Goal: Obtain resource: Obtain resource

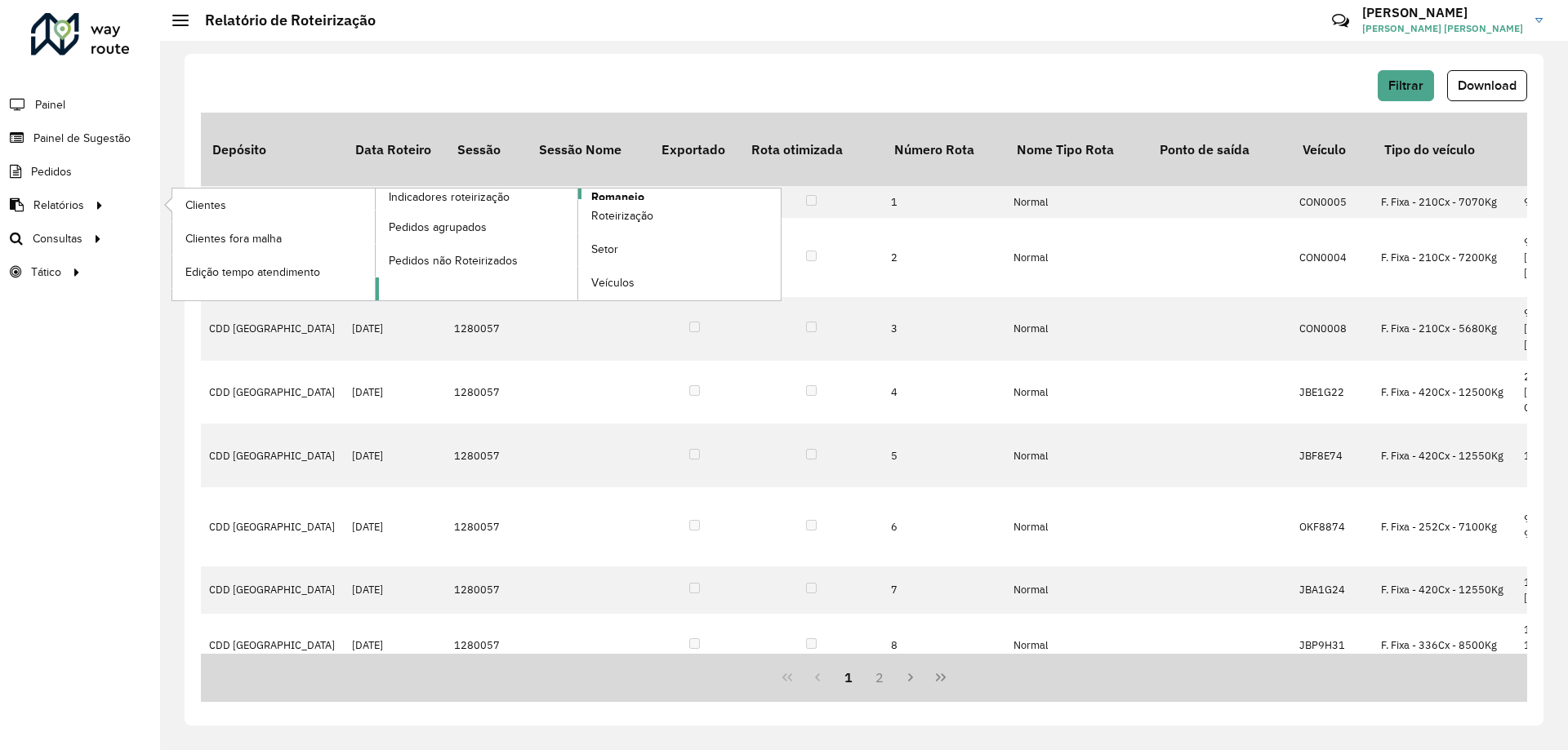
click at [616, 195] on span "Romaneio" at bounding box center [618, 197] width 53 height 17
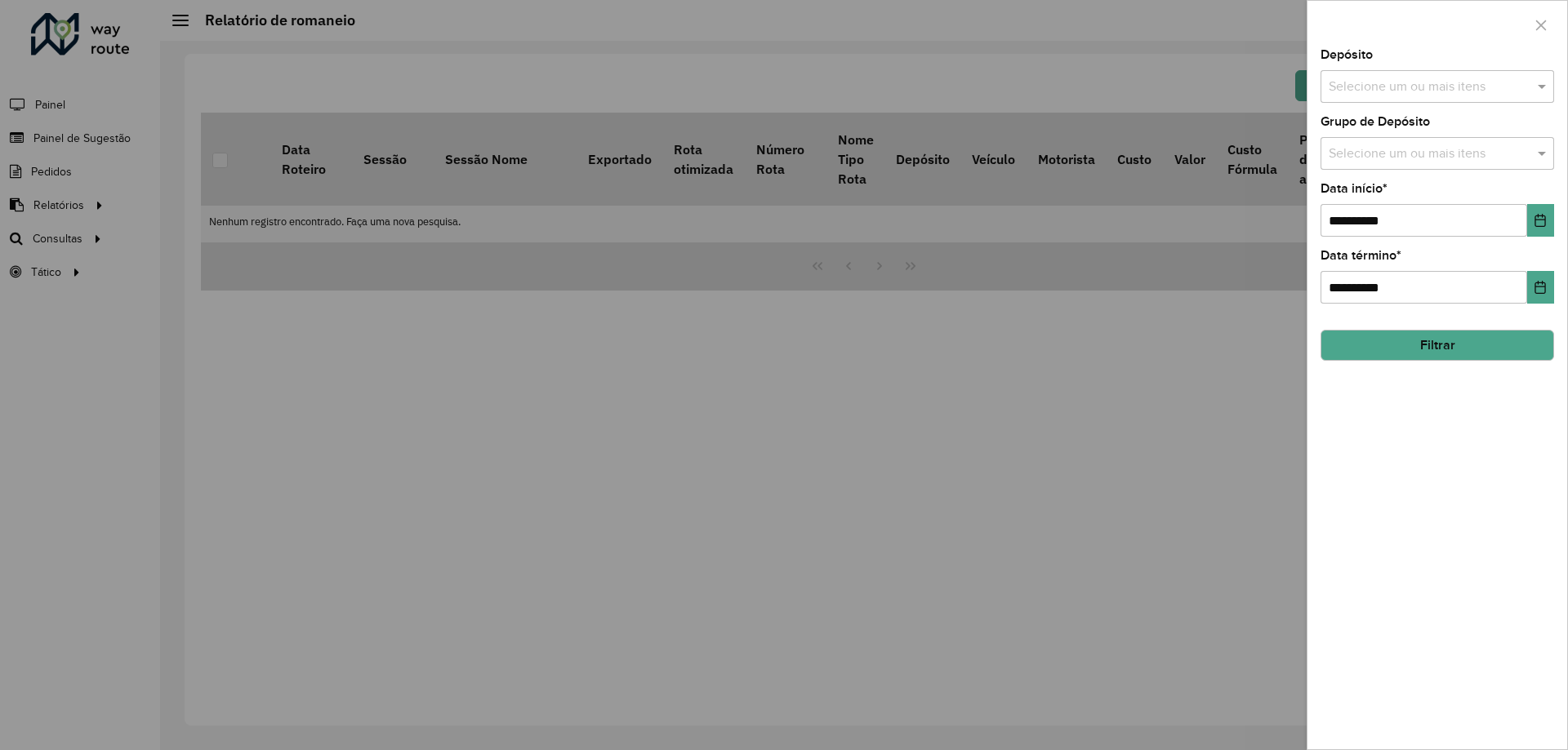
click at [1445, 103] on div "Selecione um ou mais itens" at bounding box center [1437, 86] width 233 height 33
click at [1370, 173] on div "CDD [GEOGRAPHIC_DATA]" at bounding box center [1437, 167] width 232 height 28
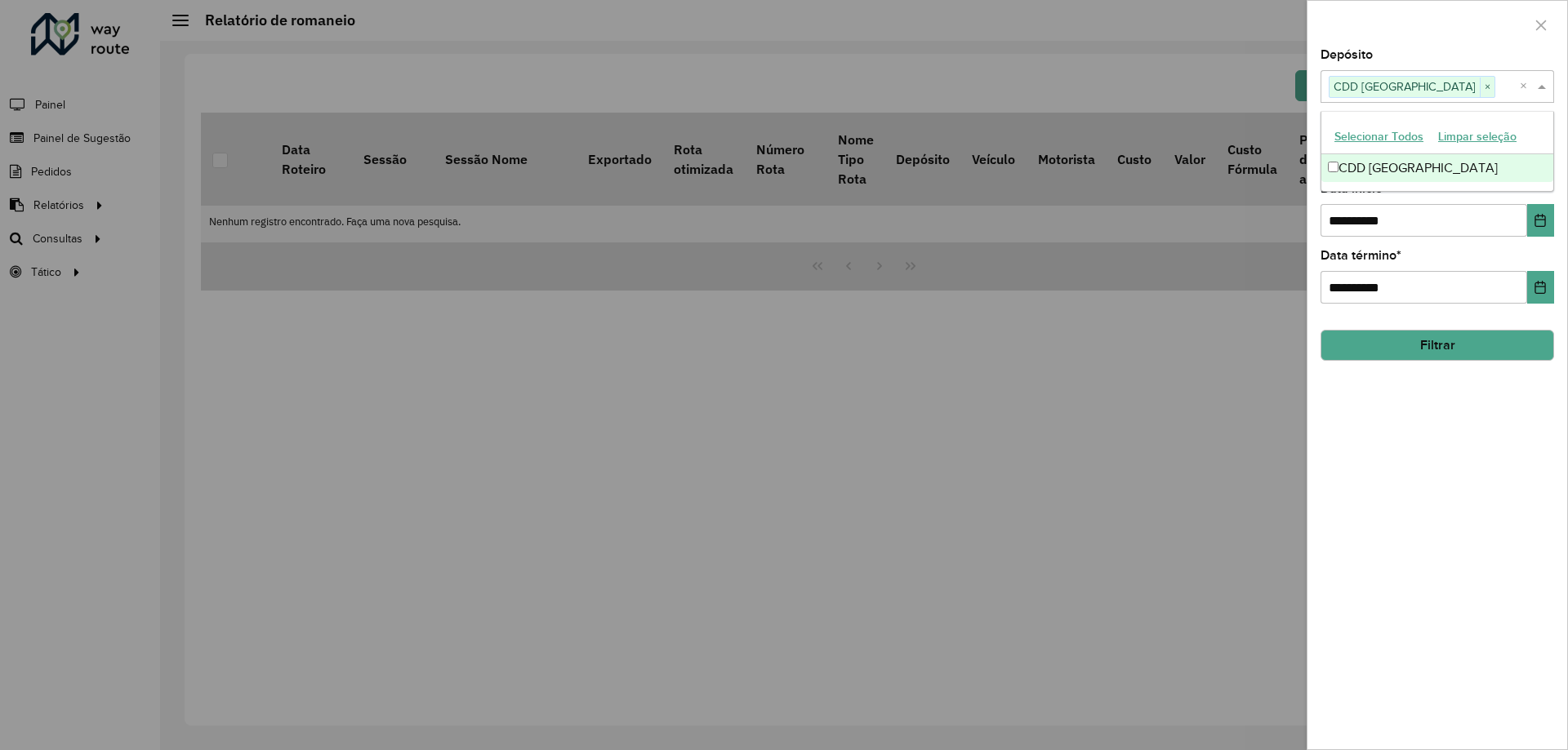
click at [1545, 91] on span at bounding box center [1544, 86] width 20 height 20
click at [1513, 179] on div "**********" at bounding box center [1437, 399] width 260 height 700
click at [1470, 161] on input "text" at bounding box center [1429, 154] width 209 height 20
click at [1546, 157] on span at bounding box center [1544, 154] width 20 height 20
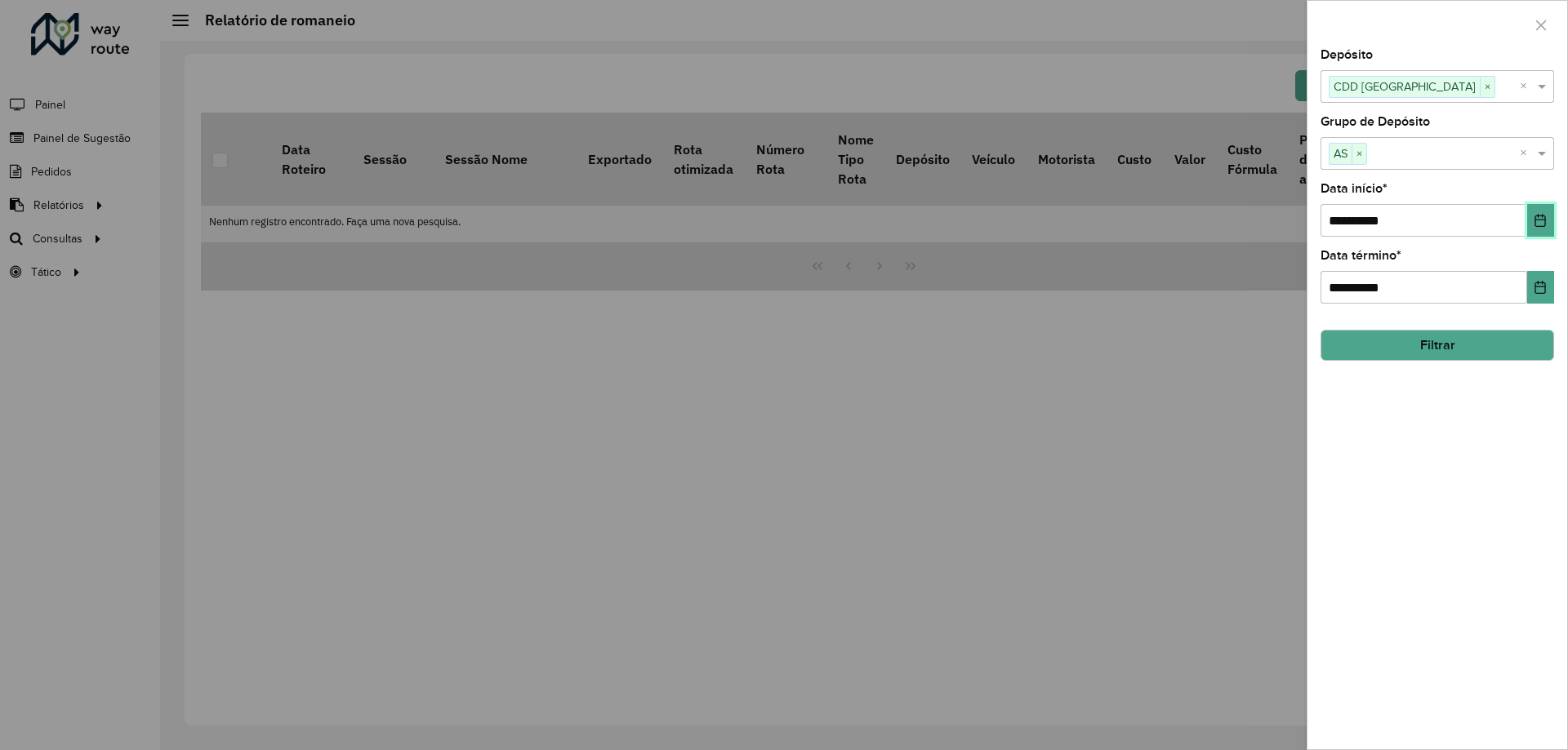
click at [1533, 219] on button "Choose Date" at bounding box center [1540, 220] width 27 height 33
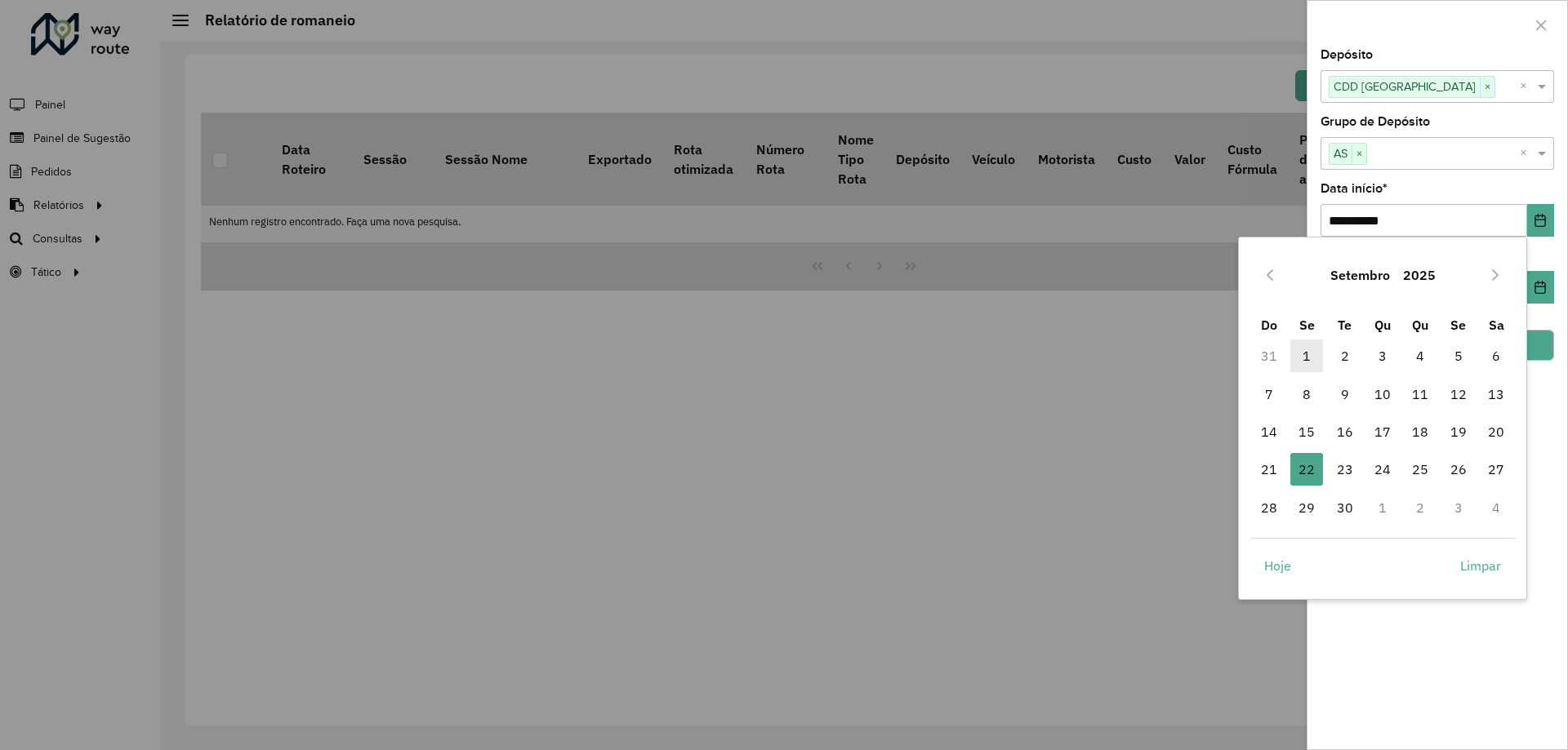
click at [1300, 357] on span "1" at bounding box center [1306, 356] width 33 height 33
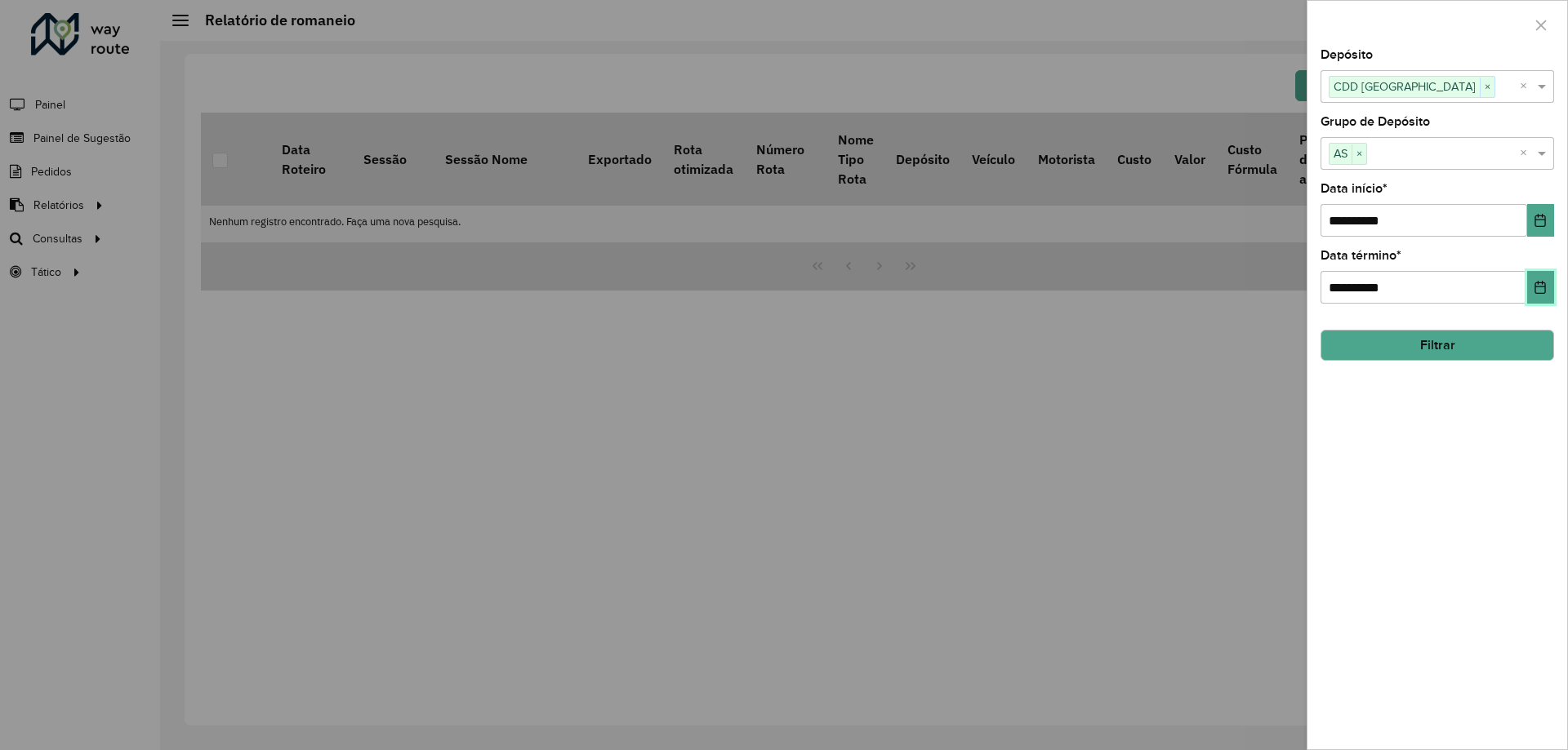
click at [1534, 289] on icon "Choose Date" at bounding box center [1540, 287] width 13 height 13
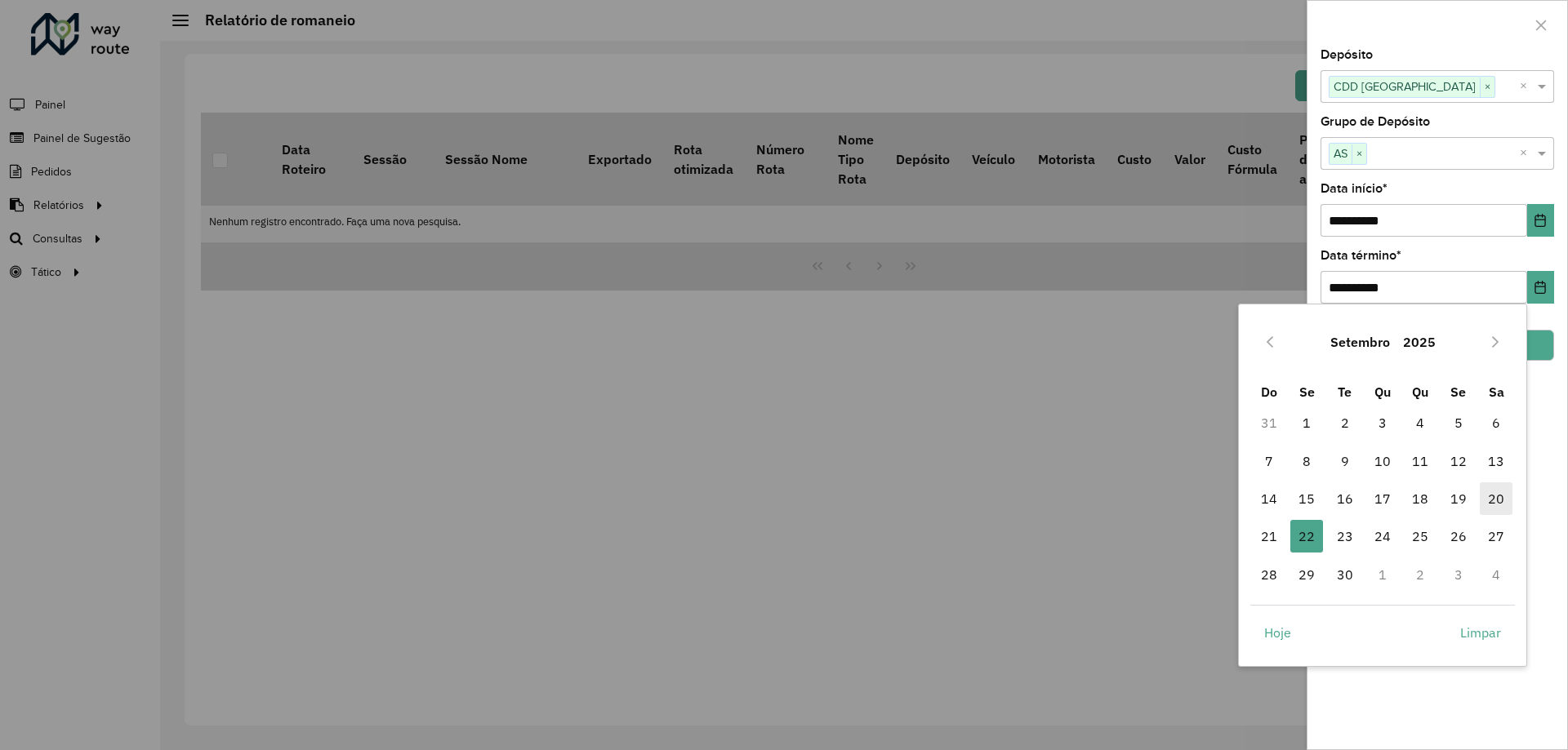
click at [1500, 501] on span "20" at bounding box center [1496, 498] width 33 height 33
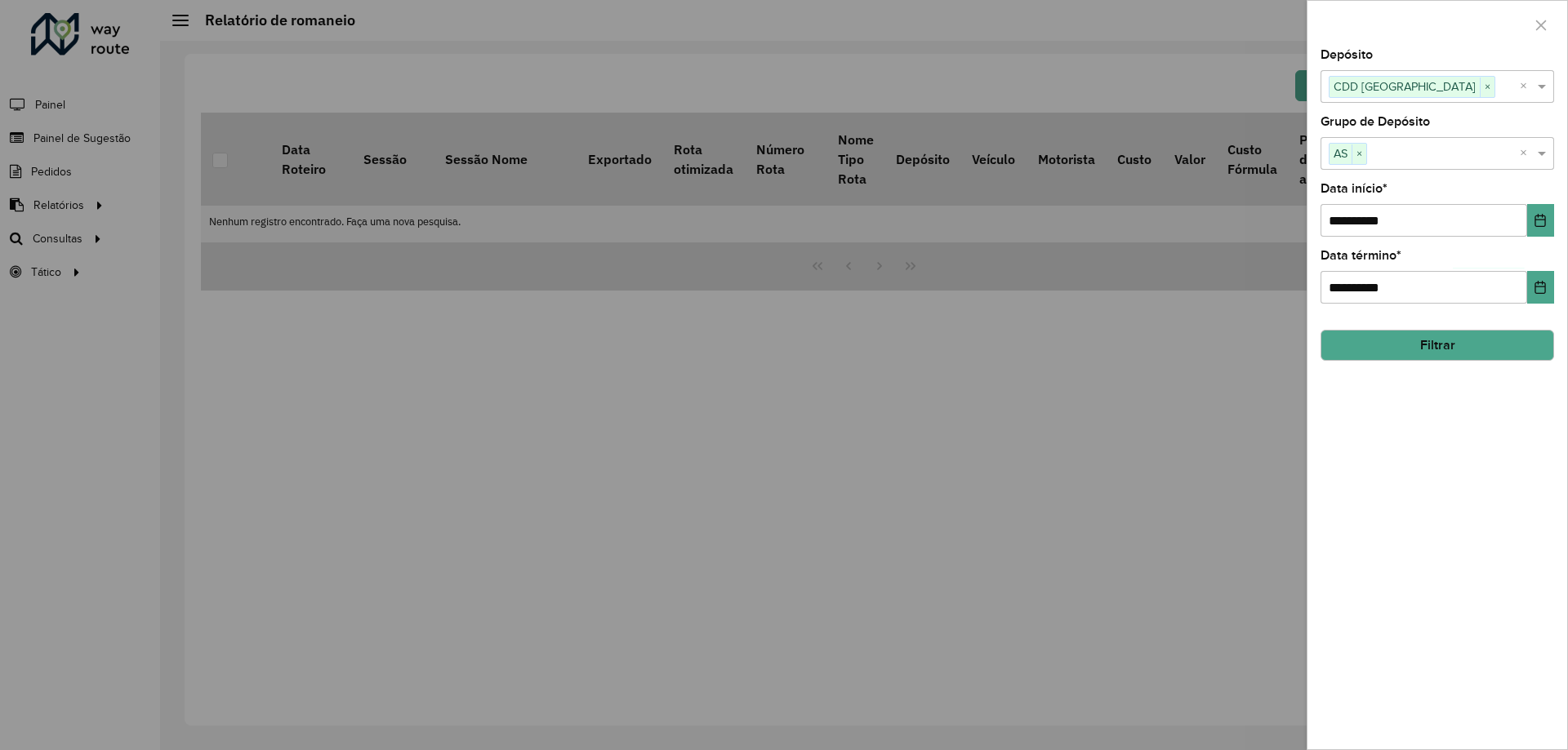
click at [1437, 342] on button "Filtrar" at bounding box center [1437, 345] width 233 height 31
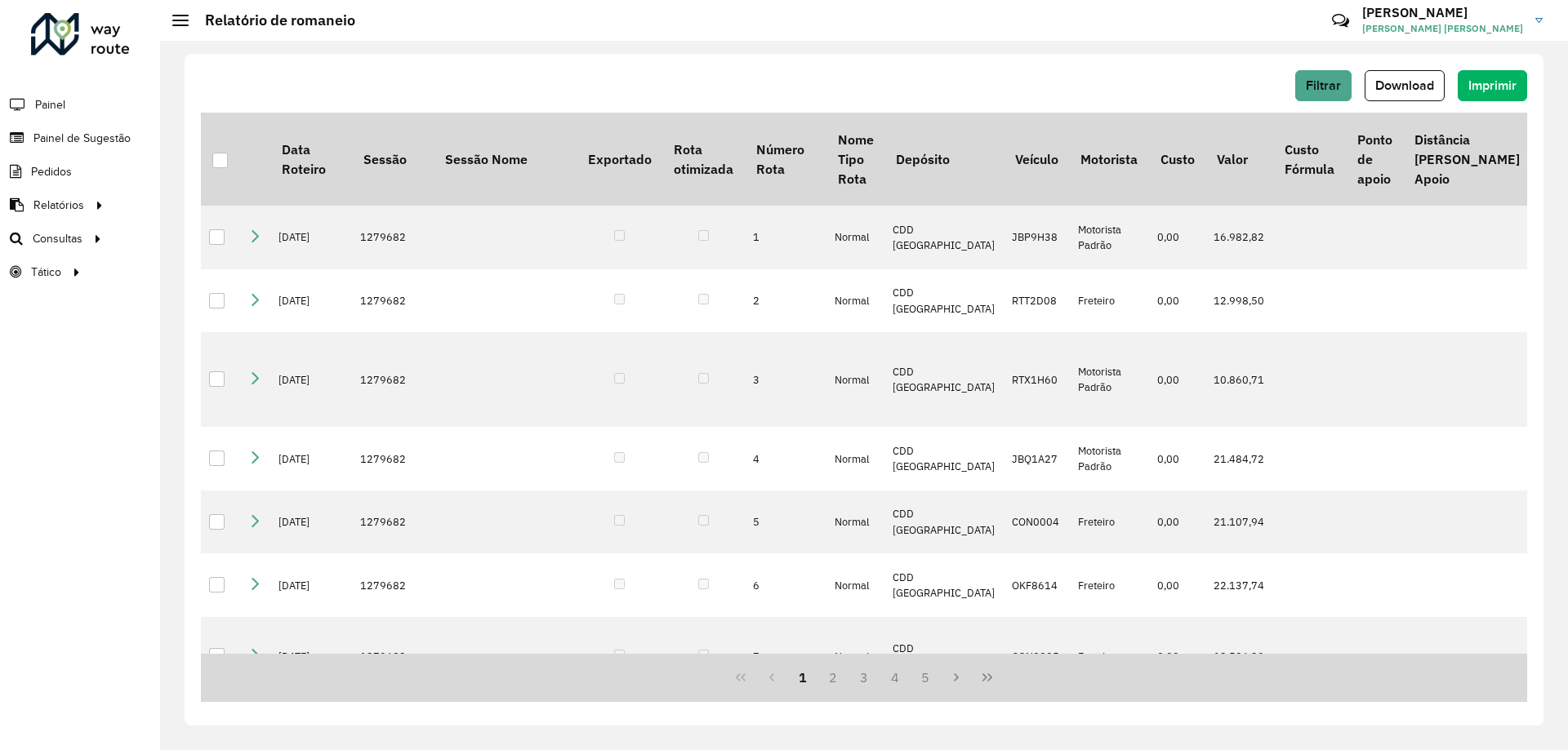
click at [1390, 87] on span "Download" at bounding box center [1405, 85] width 59 height 14
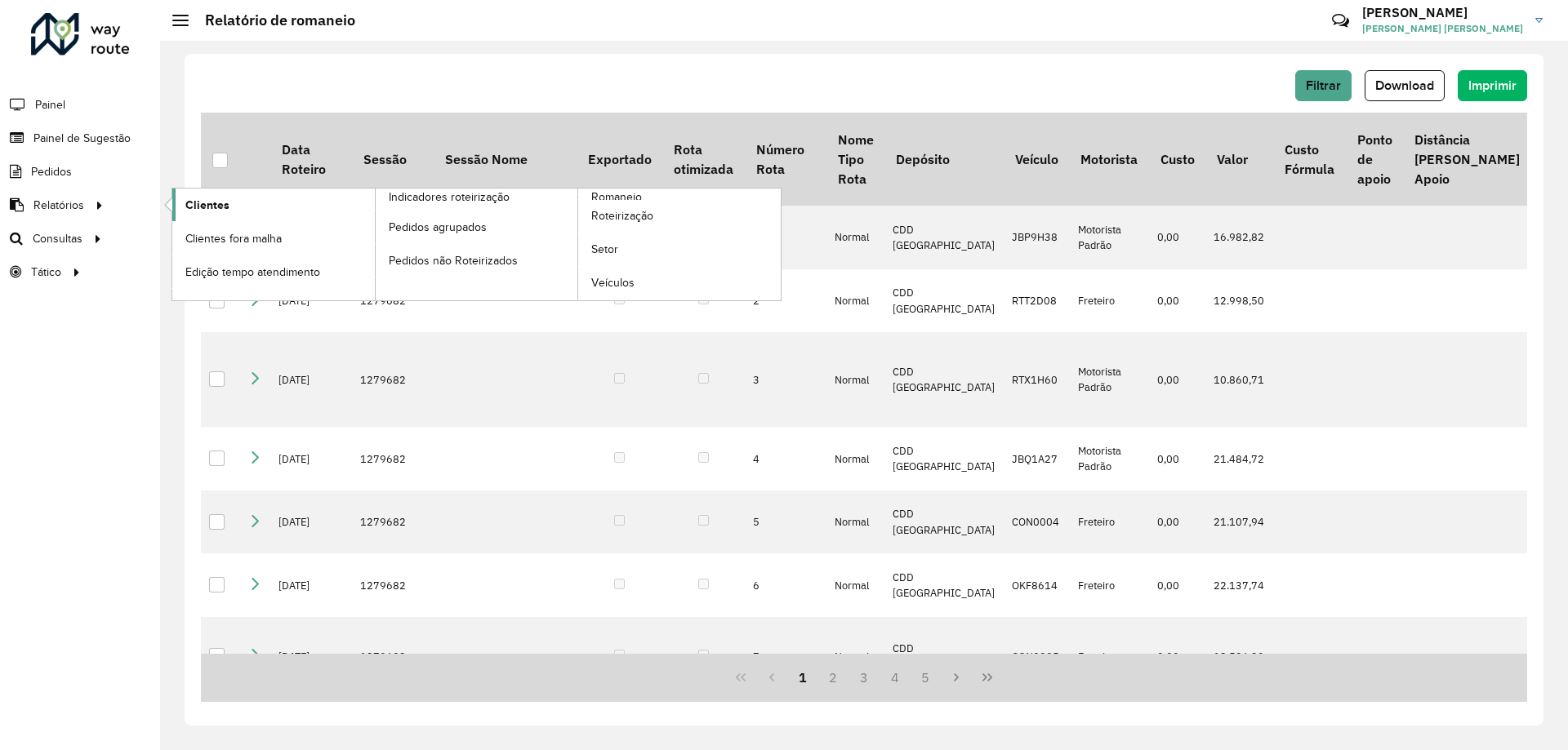
click at [230, 196] on link "Clientes" at bounding box center [274, 205] width 203 height 33
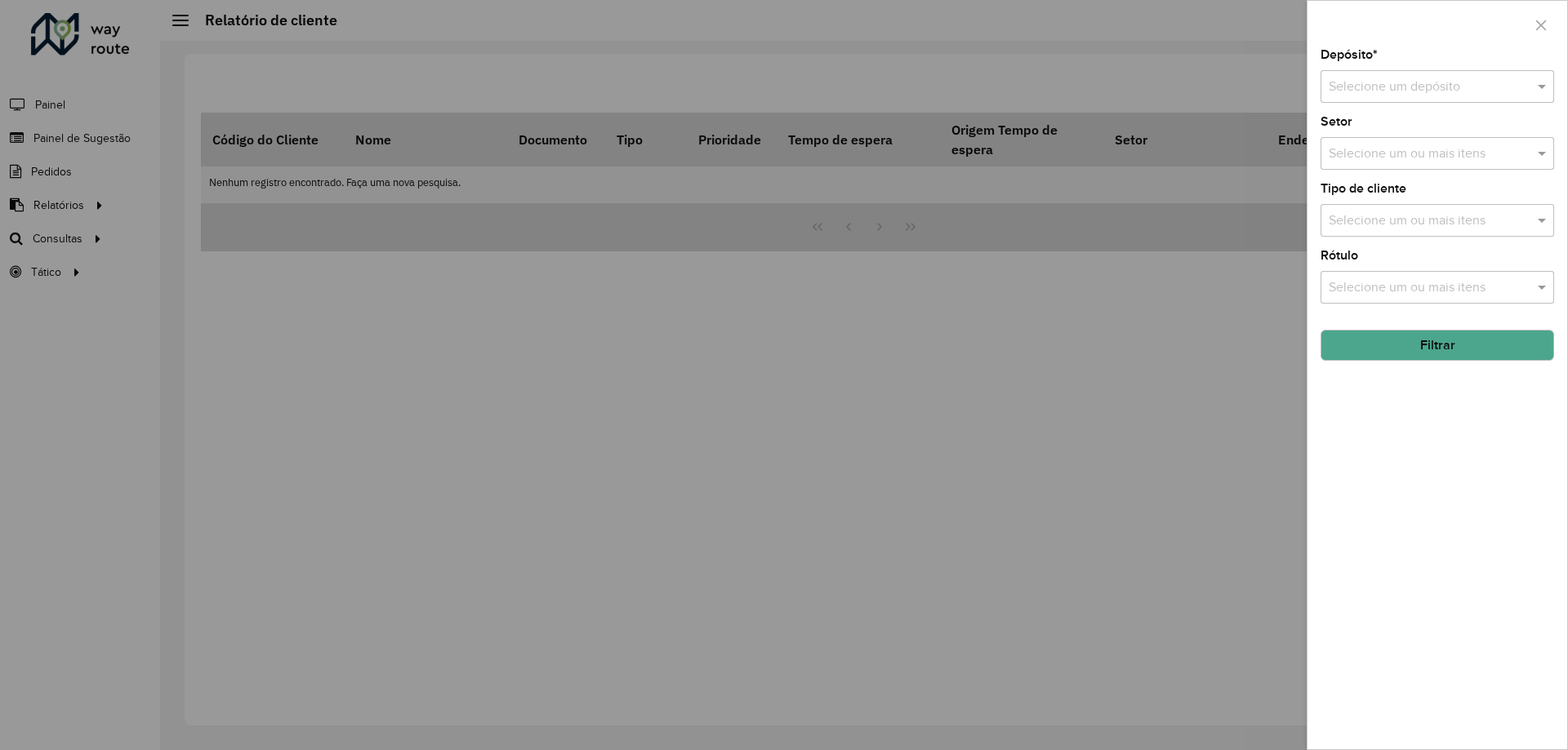
click at [1421, 85] on input "text" at bounding box center [1420, 87] width 184 height 20
click at [1404, 133] on span "CDD [GEOGRAPHIC_DATA]" at bounding box center [1407, 133] width 159 height 14
click at [1488, 149] on input "text" at bounding box center [1429, 154] width 209 height 20
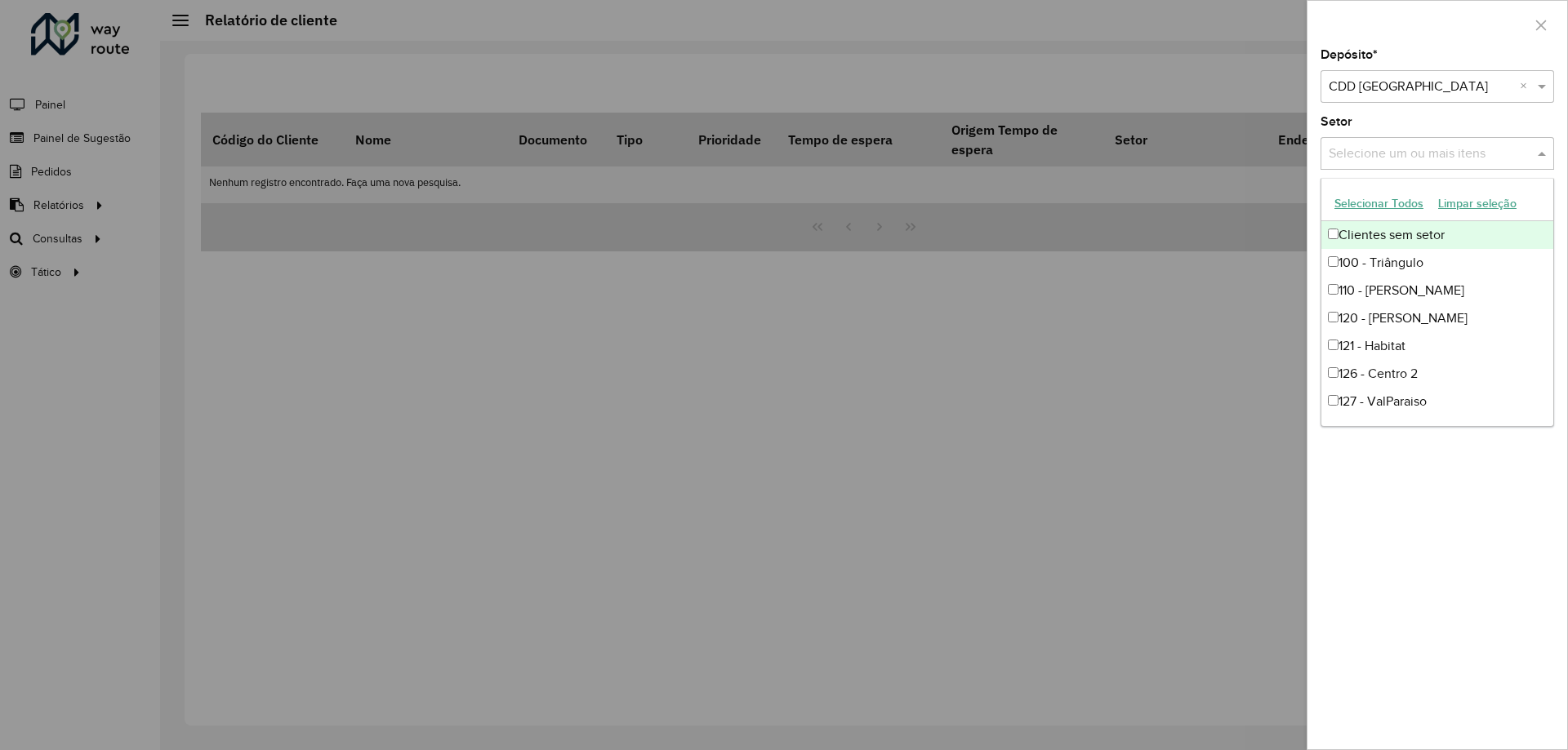
click at [1543, 152] on span at bounding box center [1544, 154] width 20 height 20
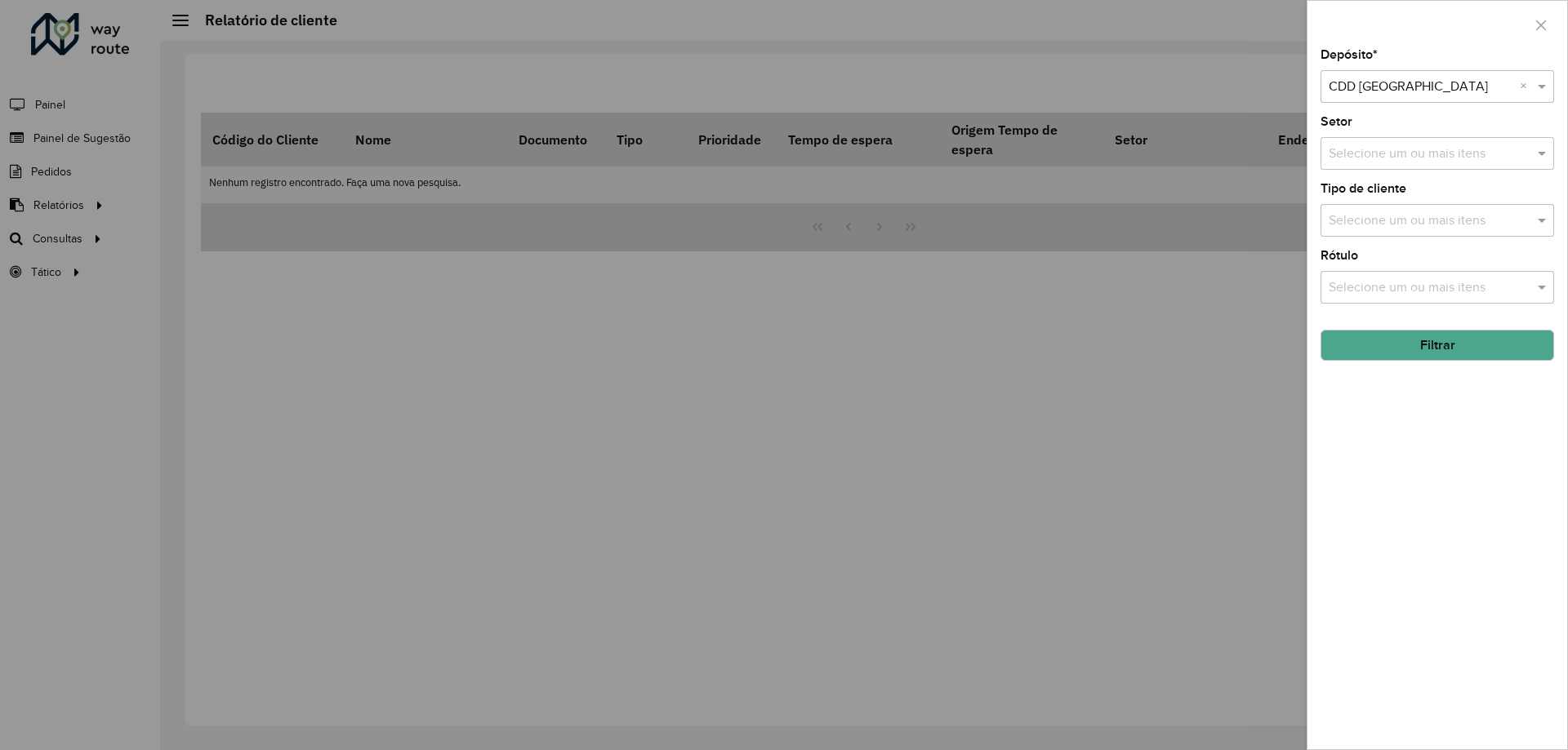
click at [1437, 344] on button "Filtrar" at bounding box center [1437, 345] width 233 height 31
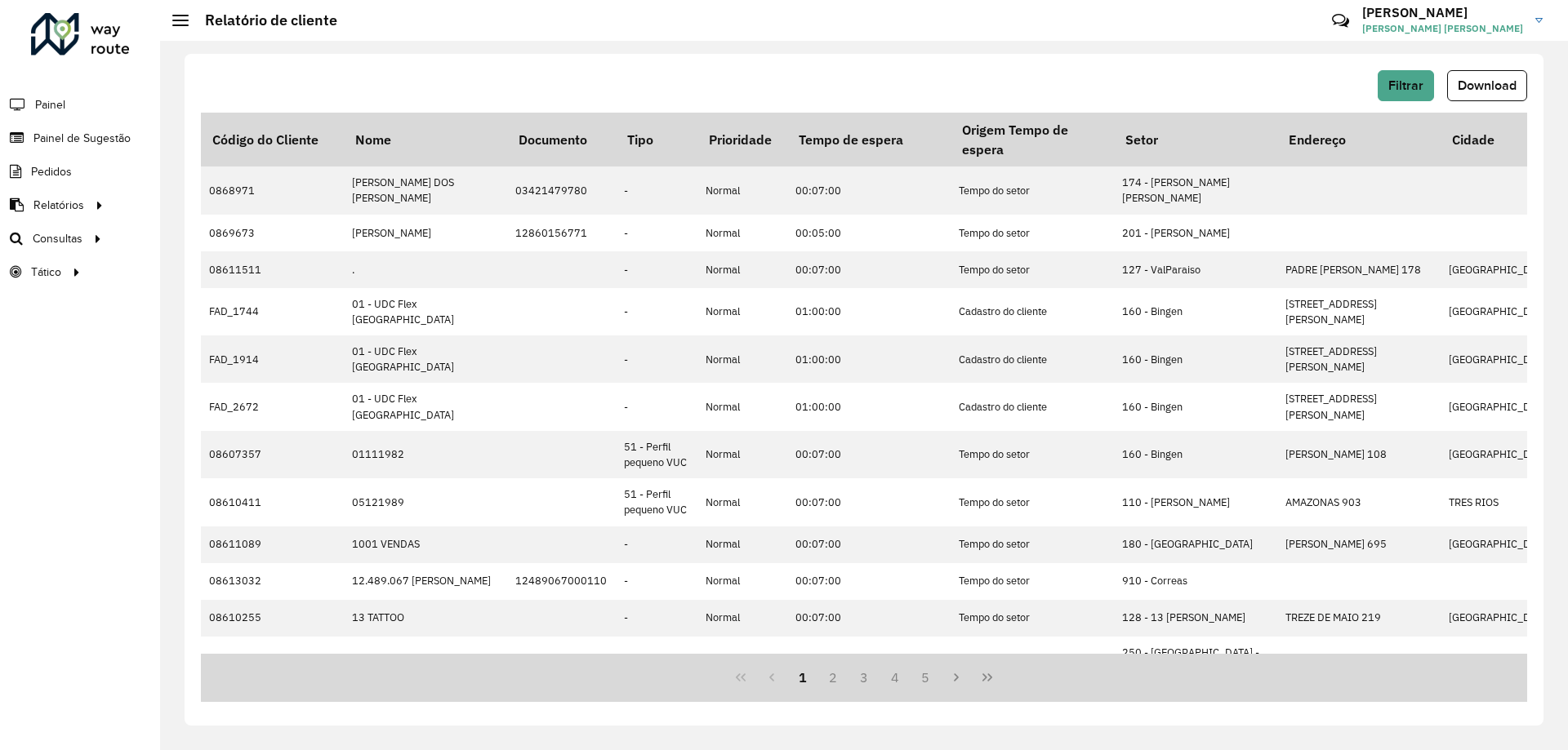
click at [1490, 86] on span "Download" at bounding box center [1487, 85] width 59 height 14
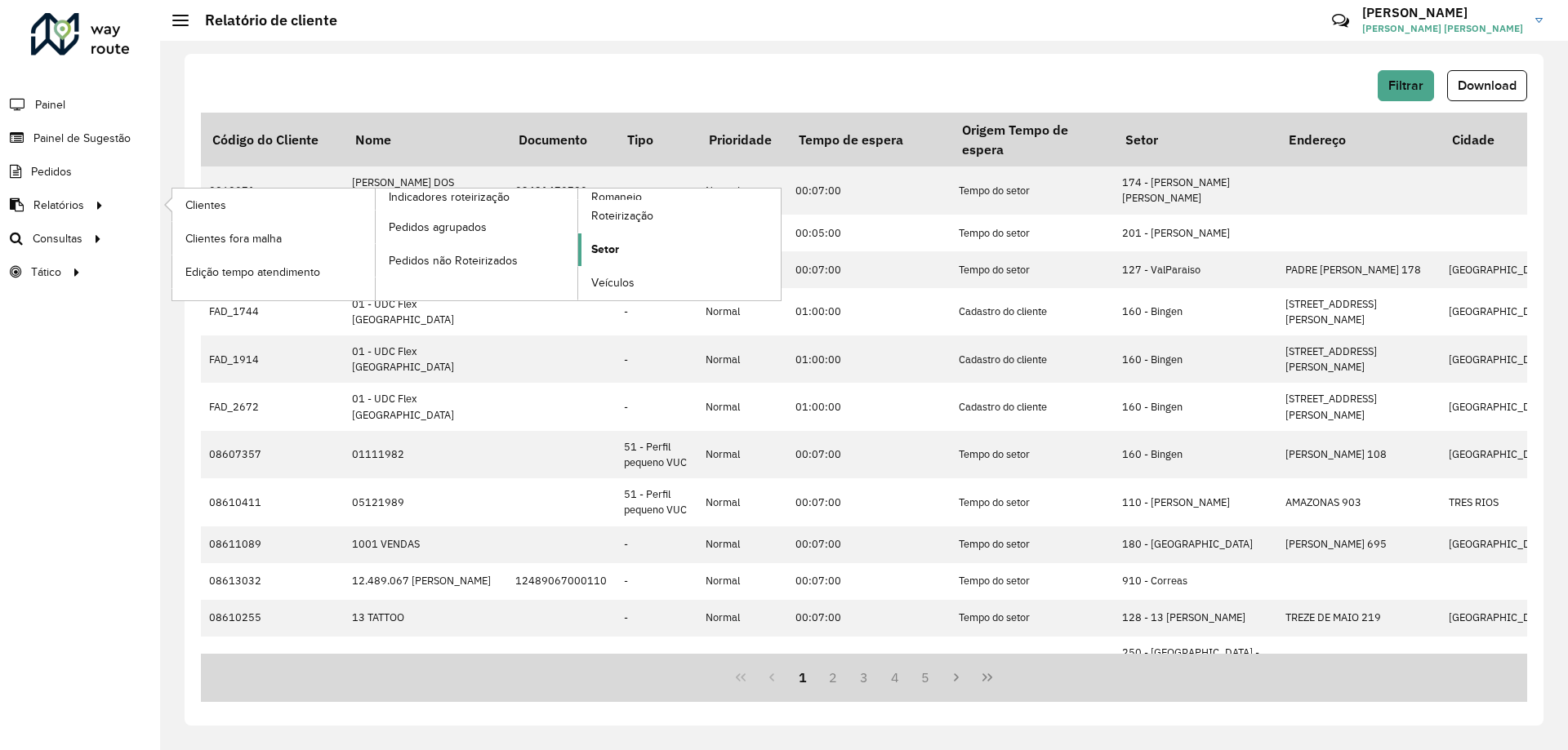
click at [611, 253] on span "Setor" at bounding box center [604, 249] width 28 height 17
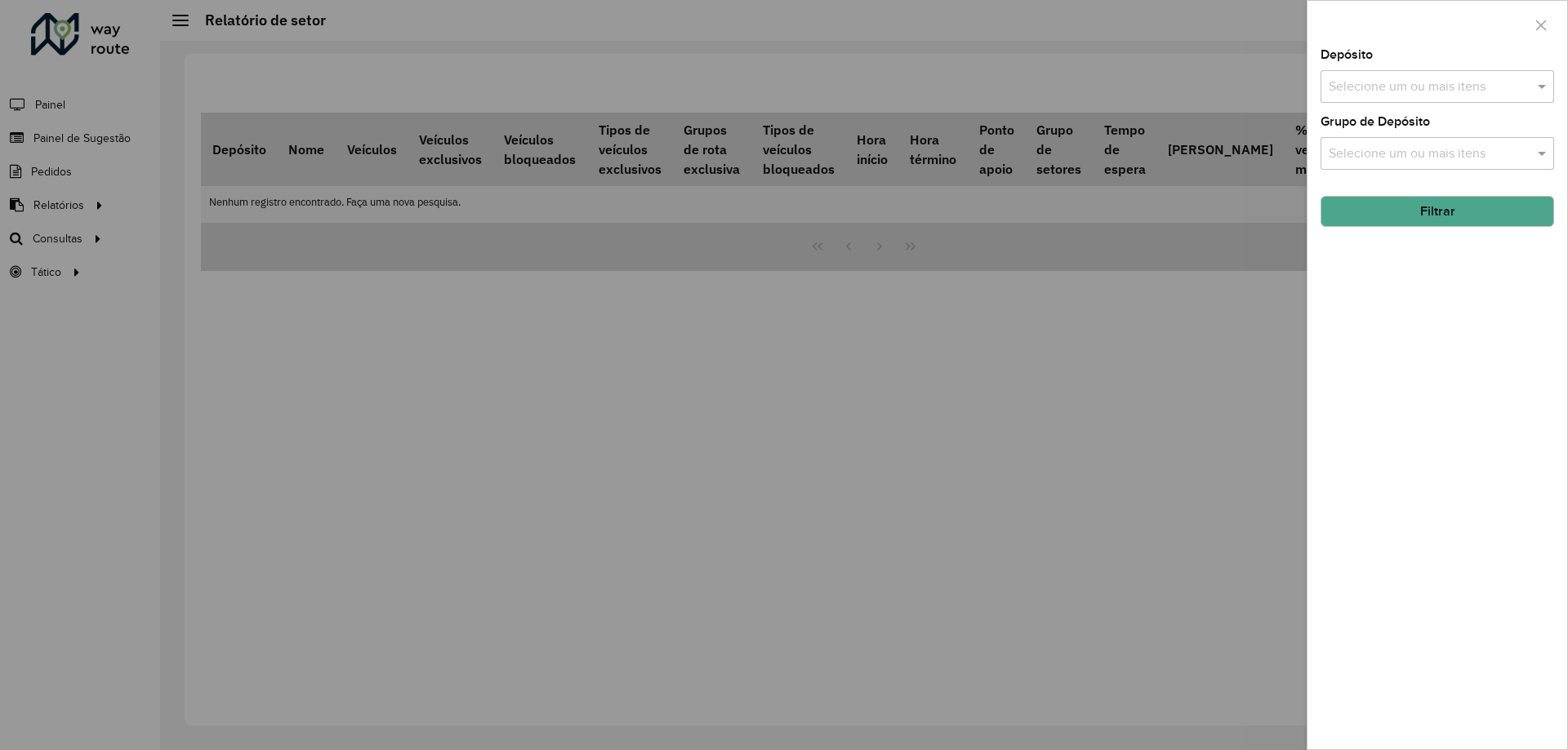
click at [1415, 73] on div "Selecione um ou mais itens" at bounding box center [1437, 86] width 233 height 33
click at [1395, 153] on div "Selecionar Todos Limpar seleção" at bounding box center [1437, 137] width 232 height 35
drag, startPoint x: 1393, startPoint y: 164, endPoint x: 1482, endPoint y: 150, distance: 90.1
click at [1393, 164] on div "CDD [GEOGRAPHIC_DATA]" at bounding box center [1437, 167] width 232 height 28
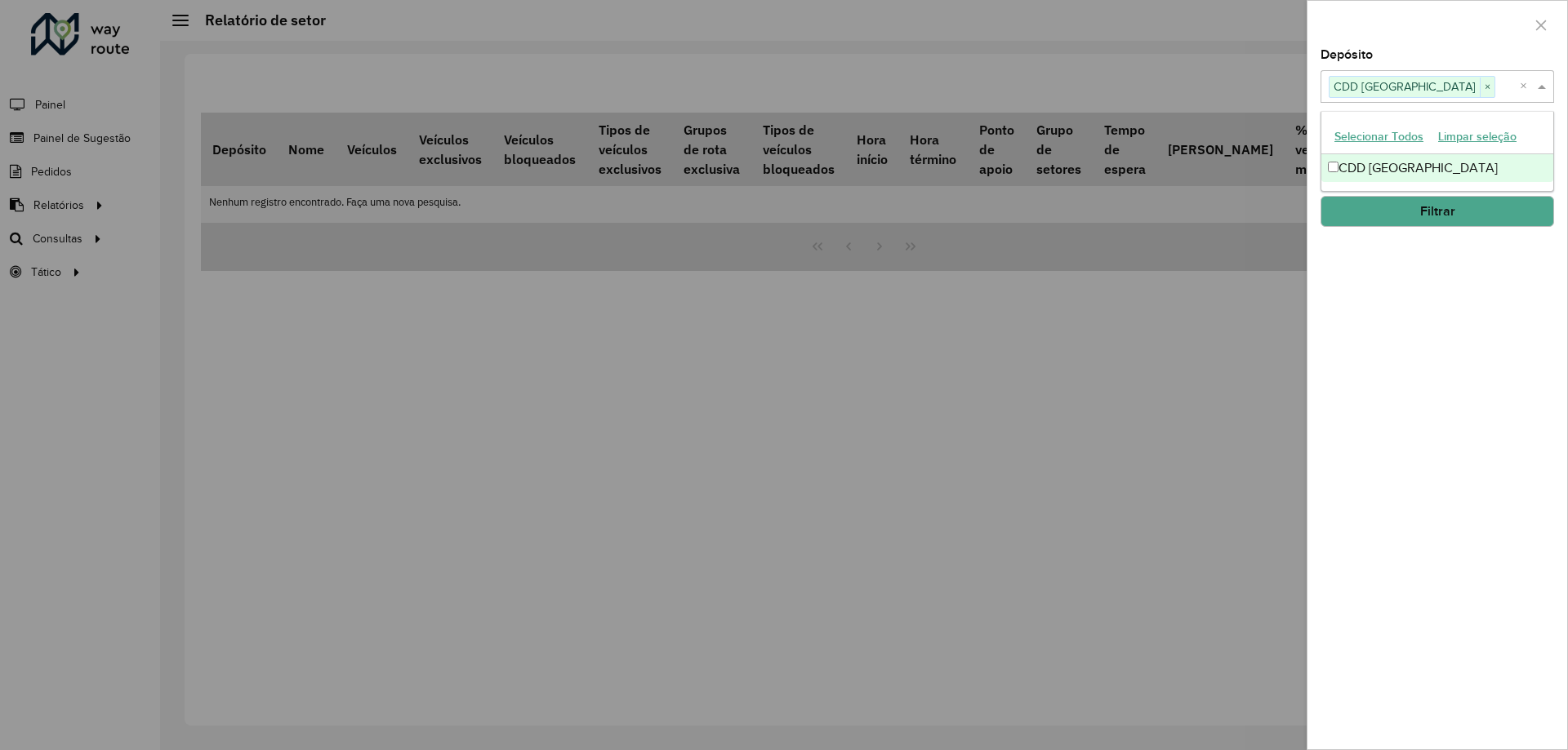
click at [1542, 85] on span at bounding box center [1544, 86] width 20 height 20
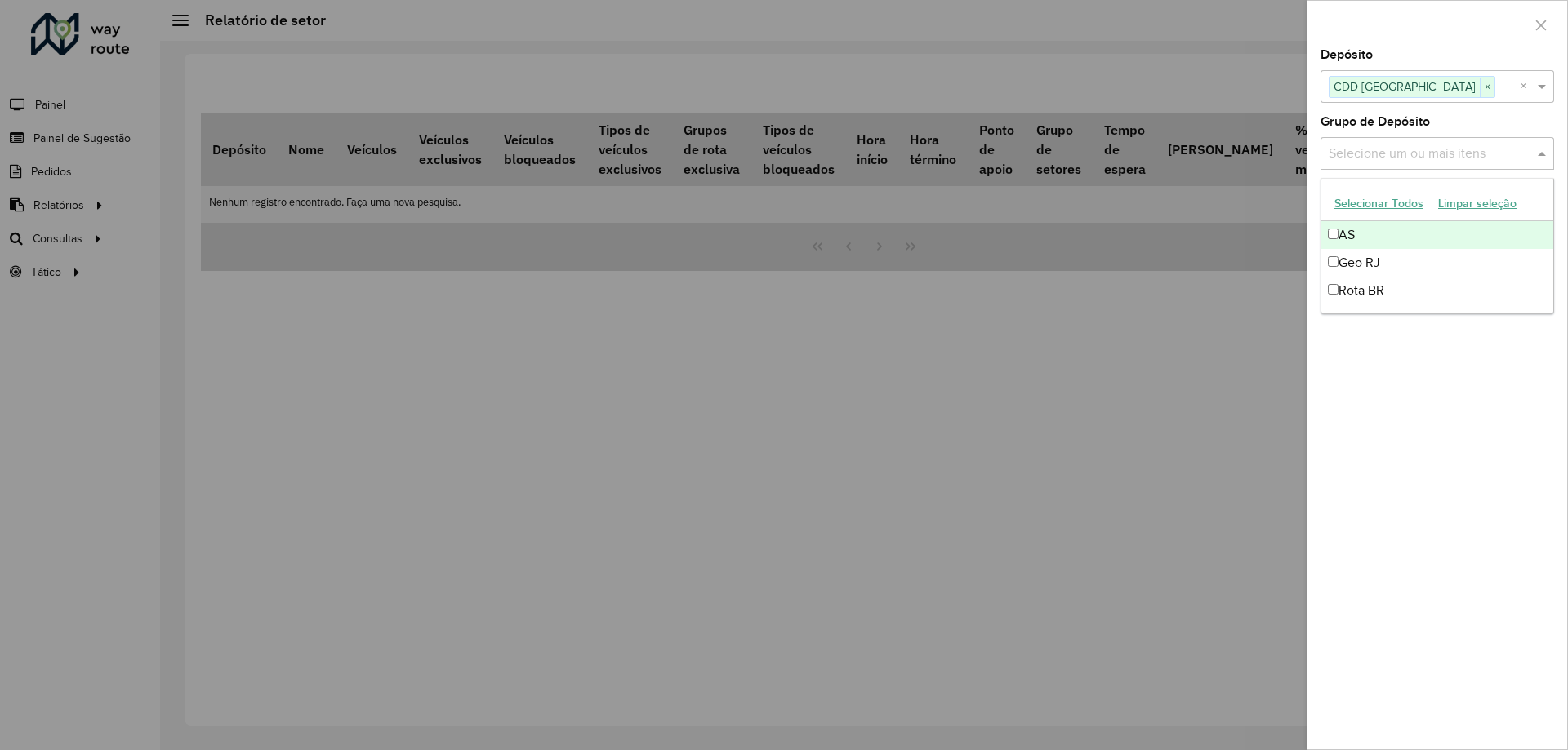
click at [1507, 161] on input "text" at bounding box center [1429, 154] width 209 height 20
click at [1371, 258] on div "Geo RJ" at bounding box center [1437, 262] width 232 height 28
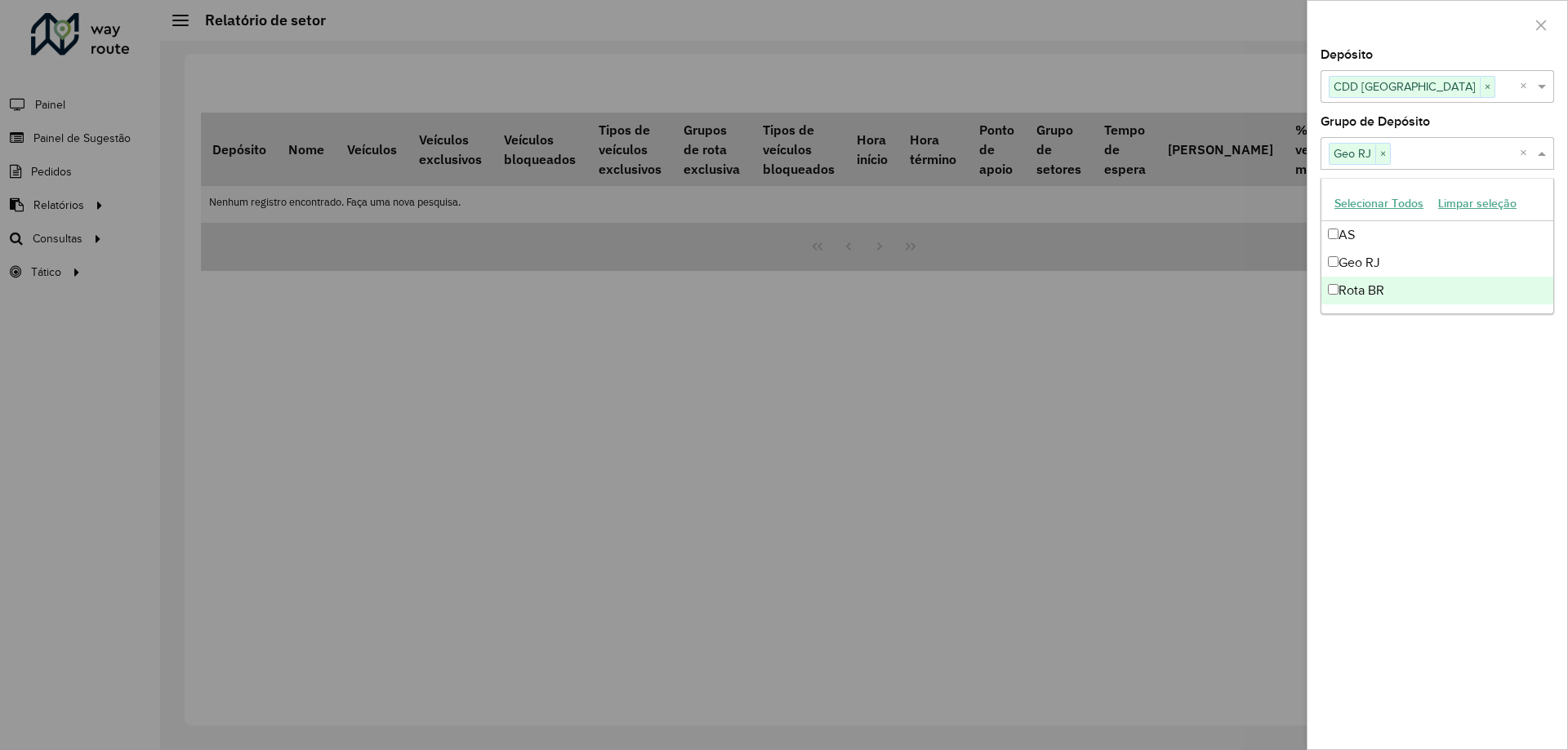
click at [1404, 410] on div "Depósito Selecione um ou mais itens CDD Petropolis × × Grupo de Depósito Seleci…" at bounding box center [1437, 399] width 260 height 700
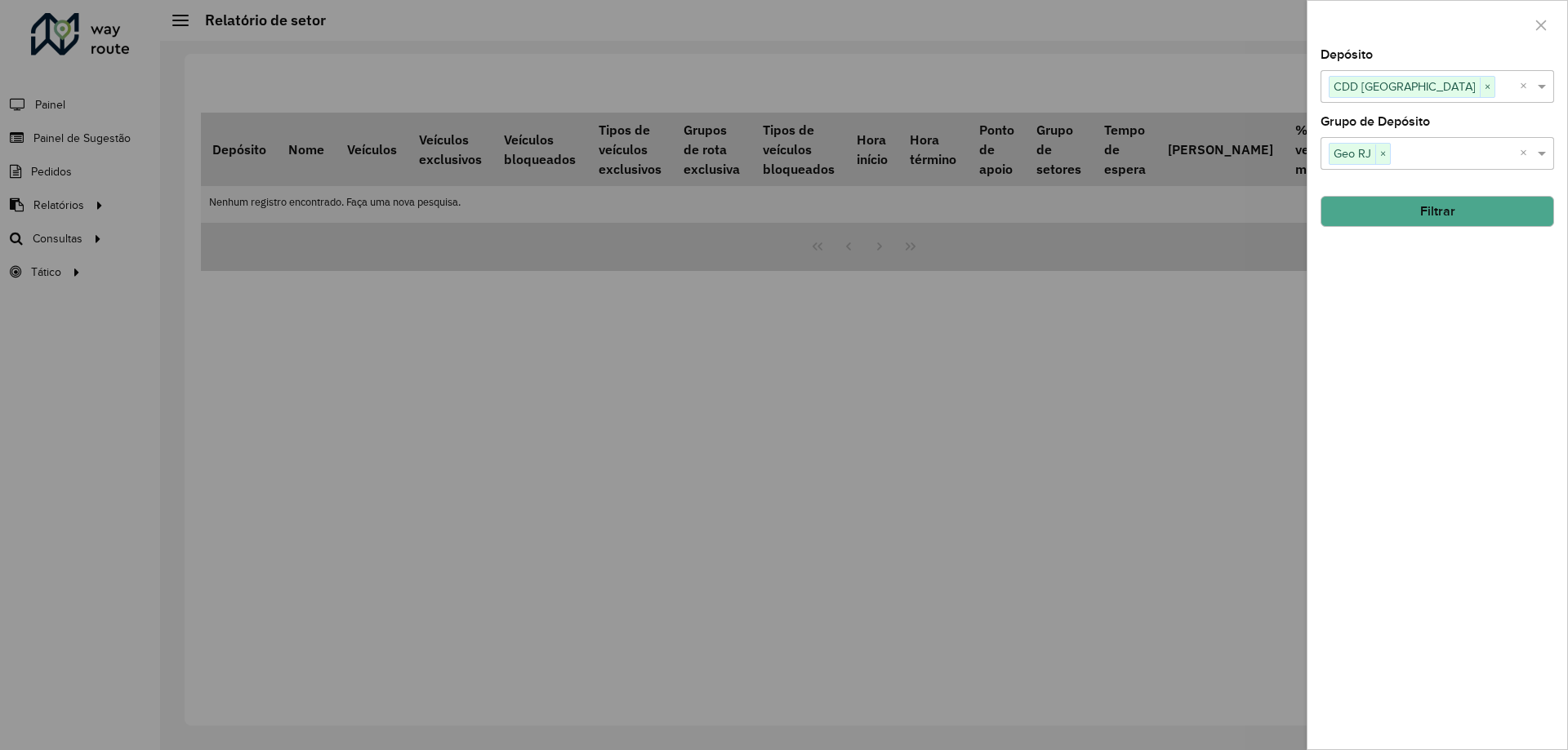
click at [1433, 208] on button "Filtrar" at bounding box center [1437, 211] width 233 height 31
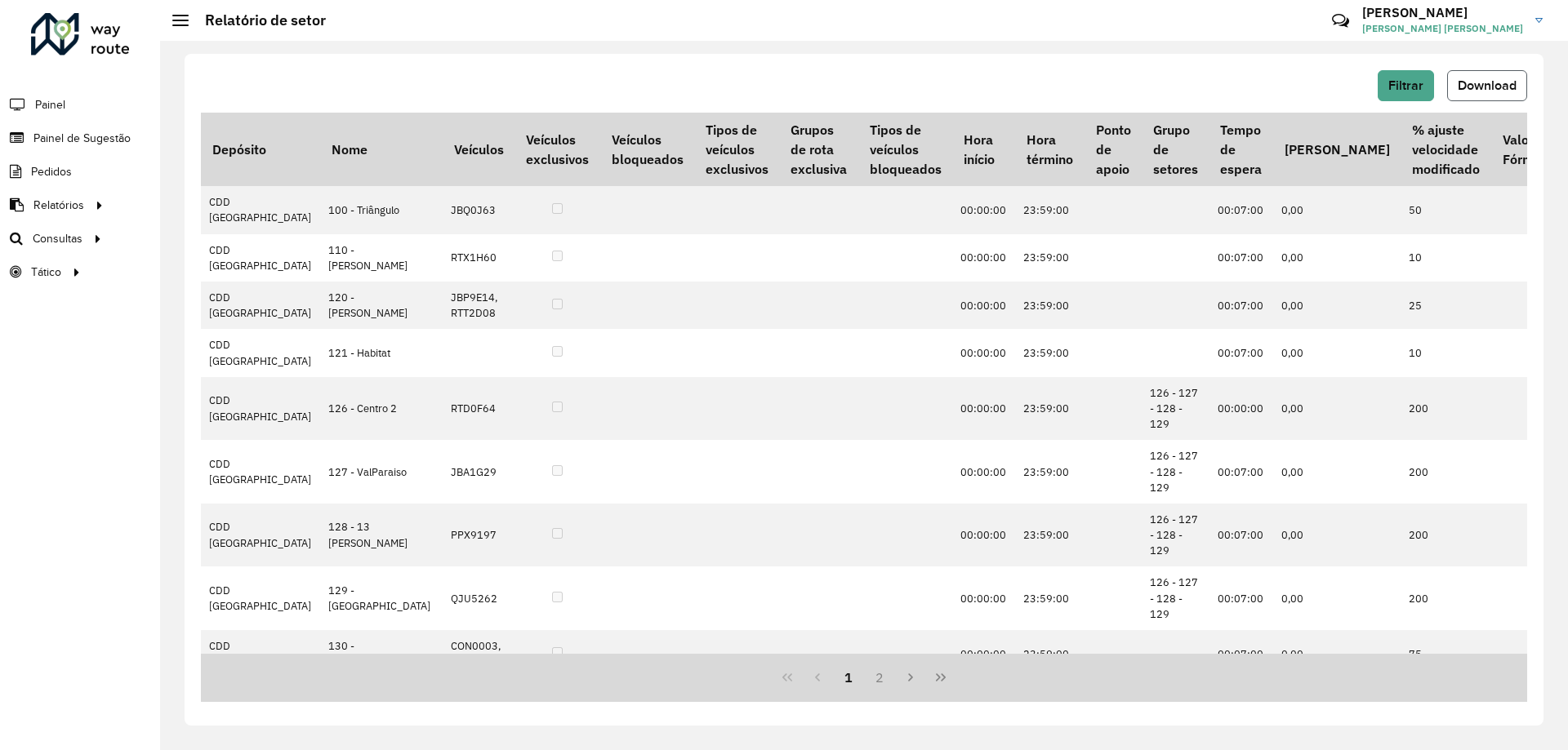
click at [1486, 79] on span "Download" at bounding box center [1487, 85] width 59 height 14
